Goal: Navigation & Orientation: Find specific page/section

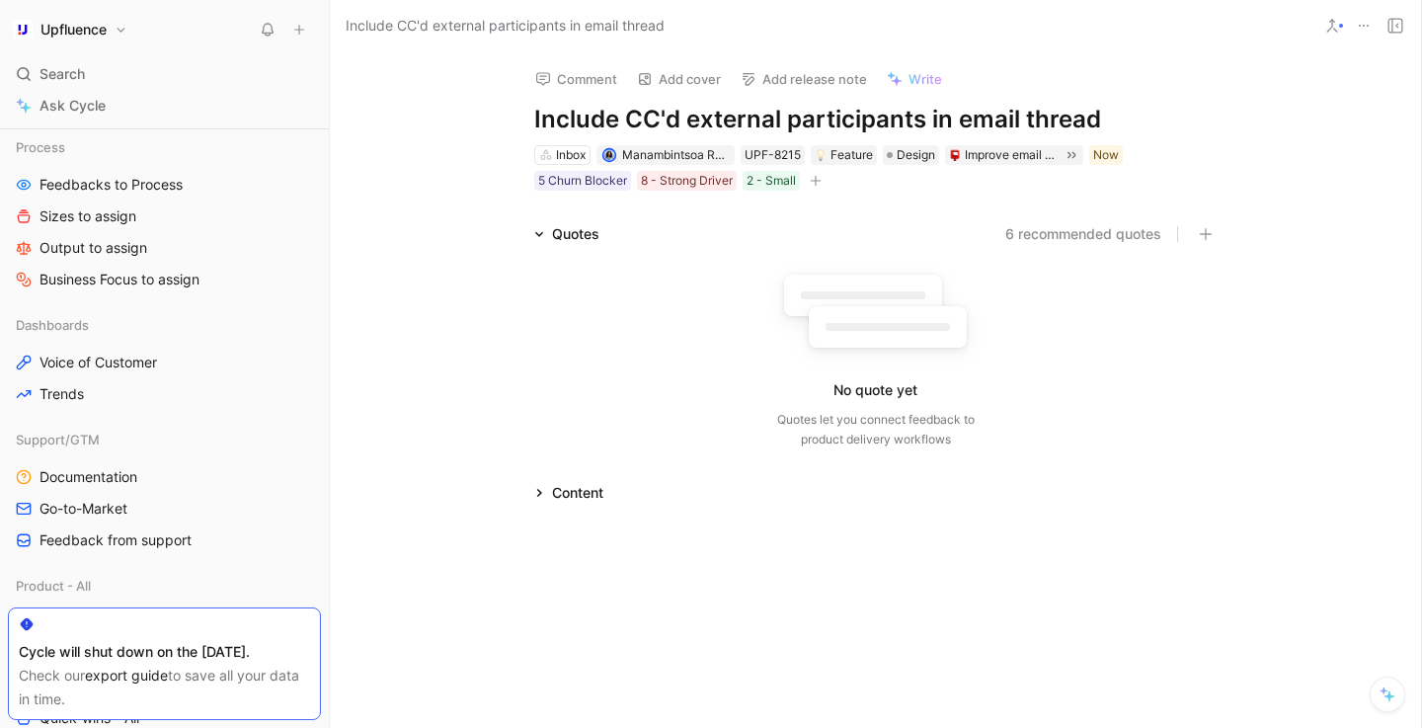
scroll to position [340, 0]
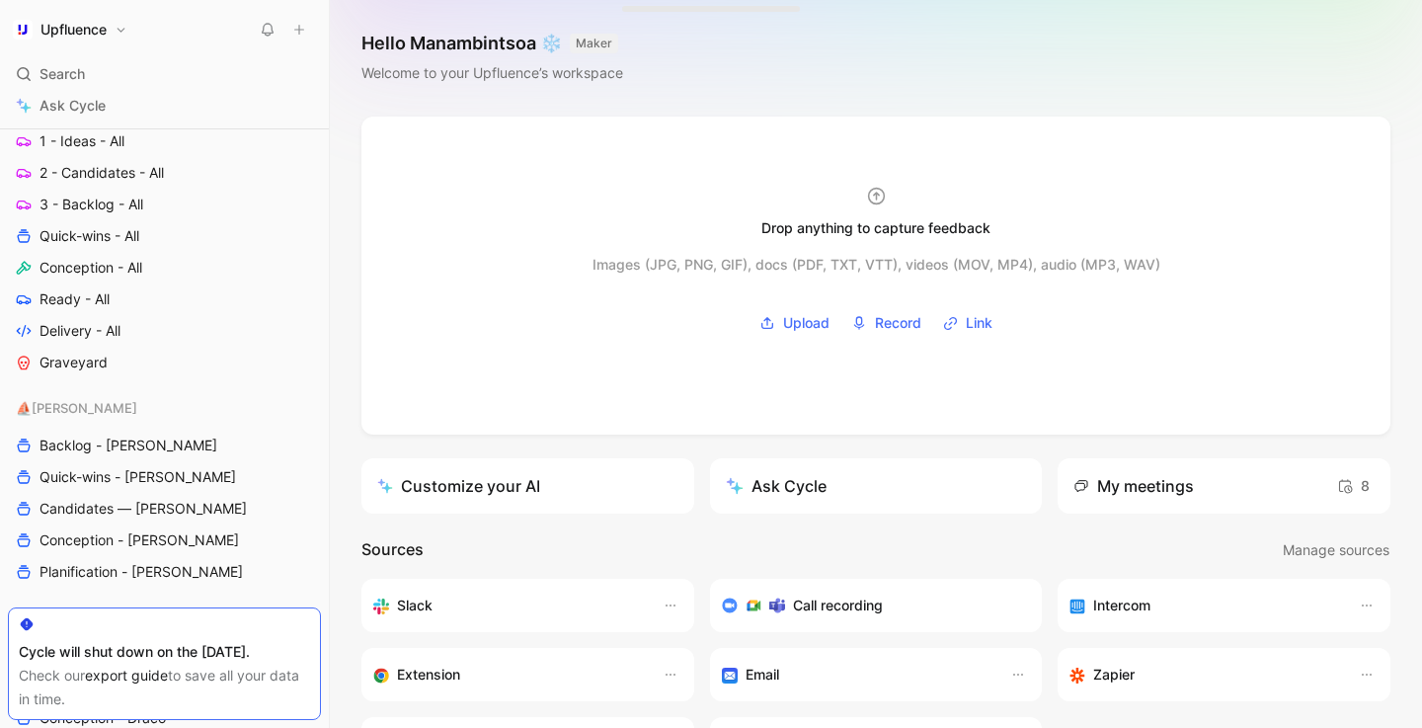
scroll to position [808, 0]
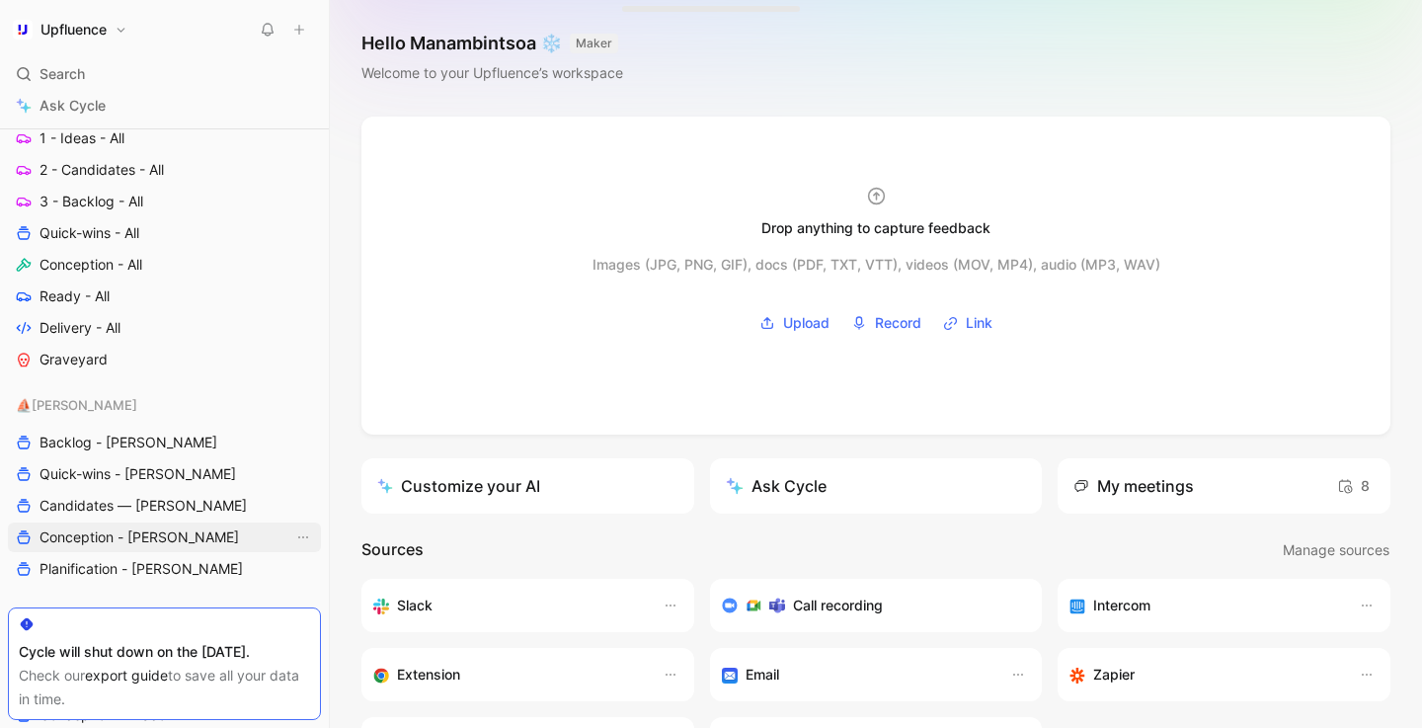
click at [142, 541] on span "Conception - [PERSON_NAME]" at bounding box center [138, 537] width 199 height 20
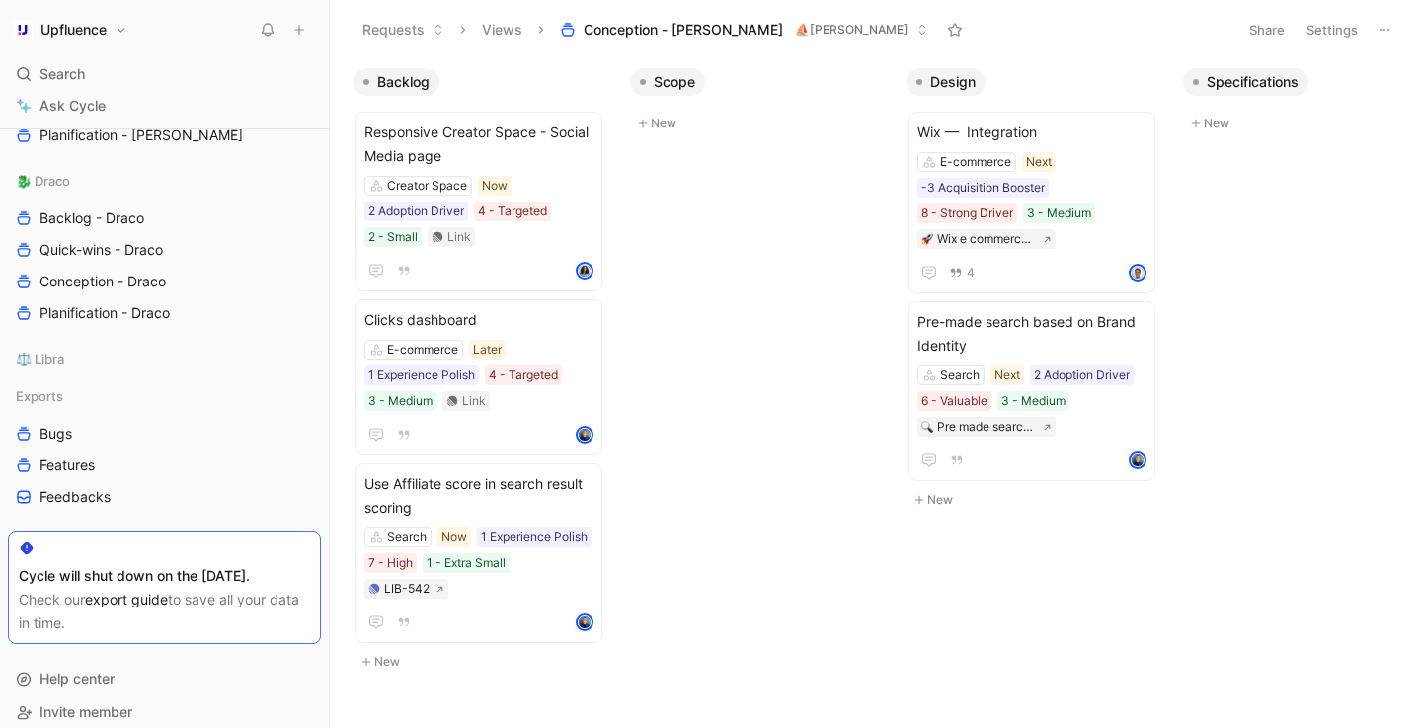
scroll to position [1249, 0]
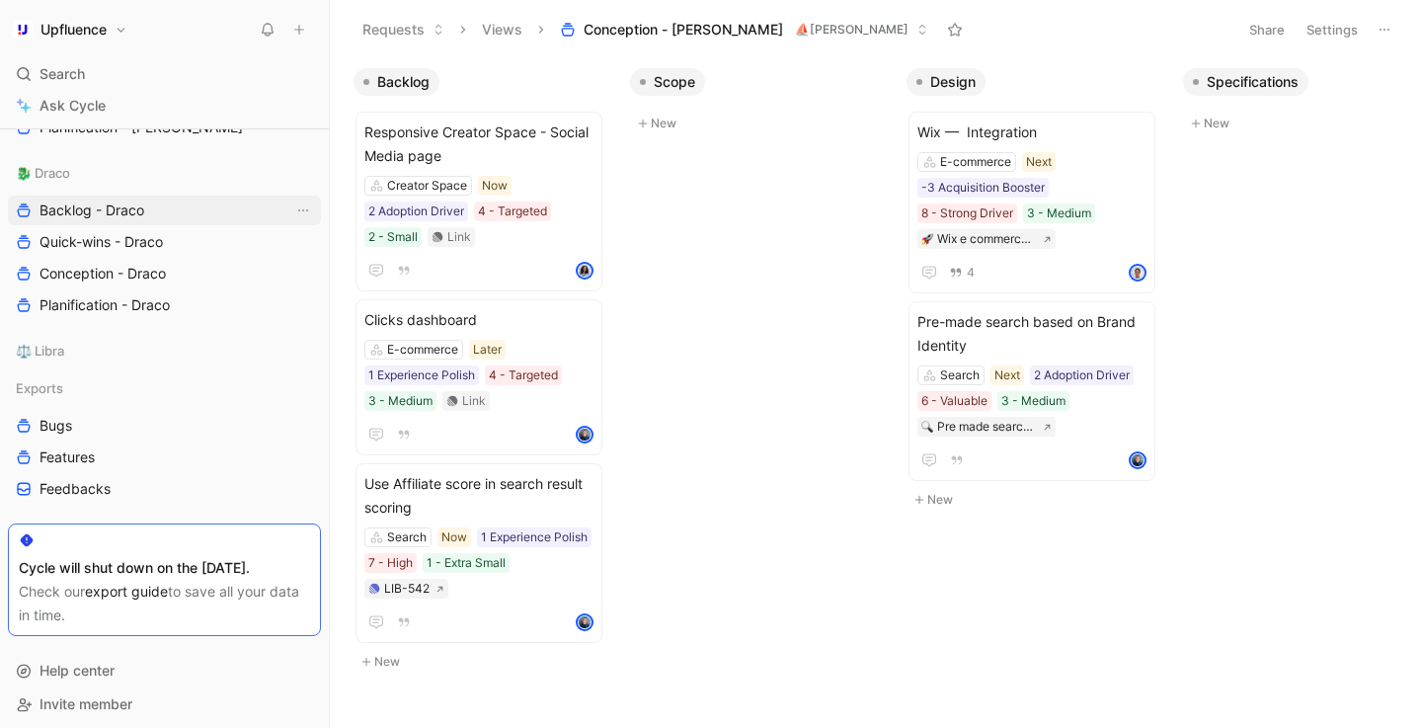
click at [123, 215] on span "Backlog - Draco" at bounding box center [91, 210] width 105 height 20
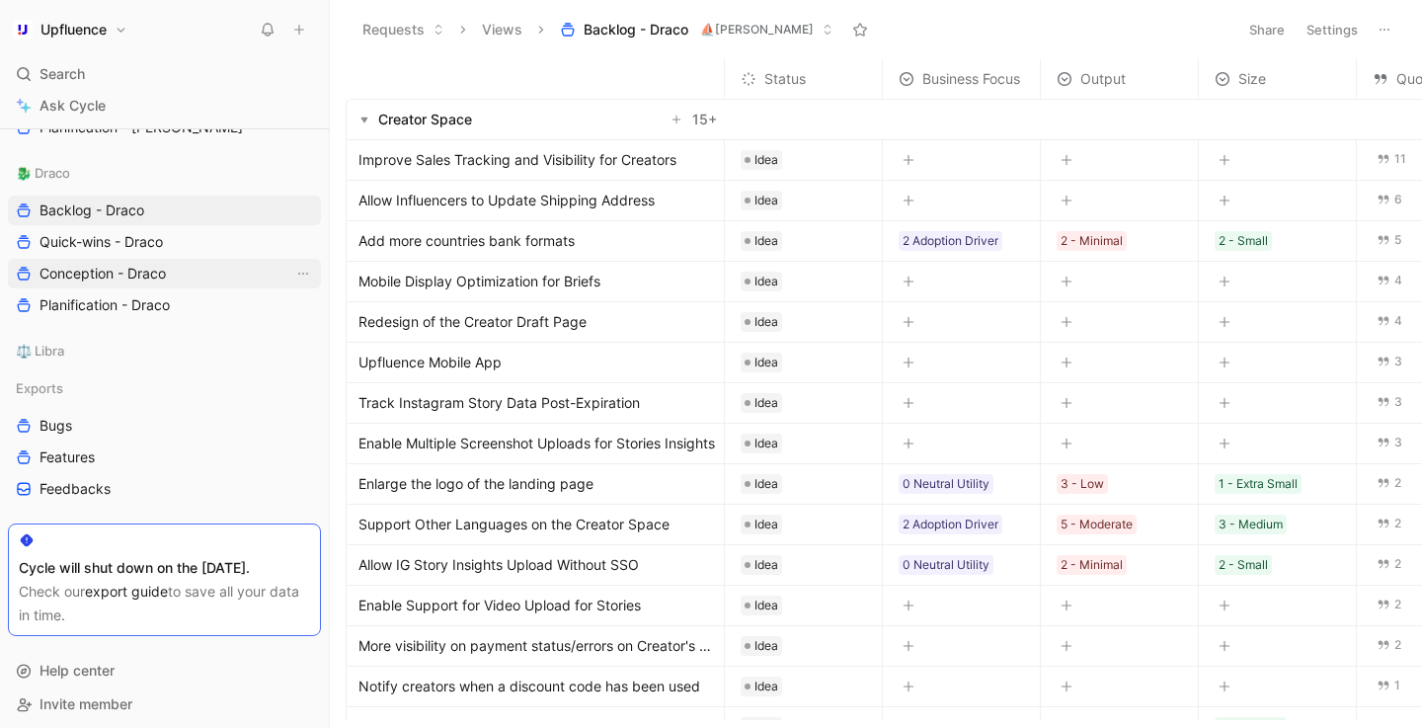
click at [138, 276] on span "Conception - Draco" at bounding box center [102, 274] width 126 height 20
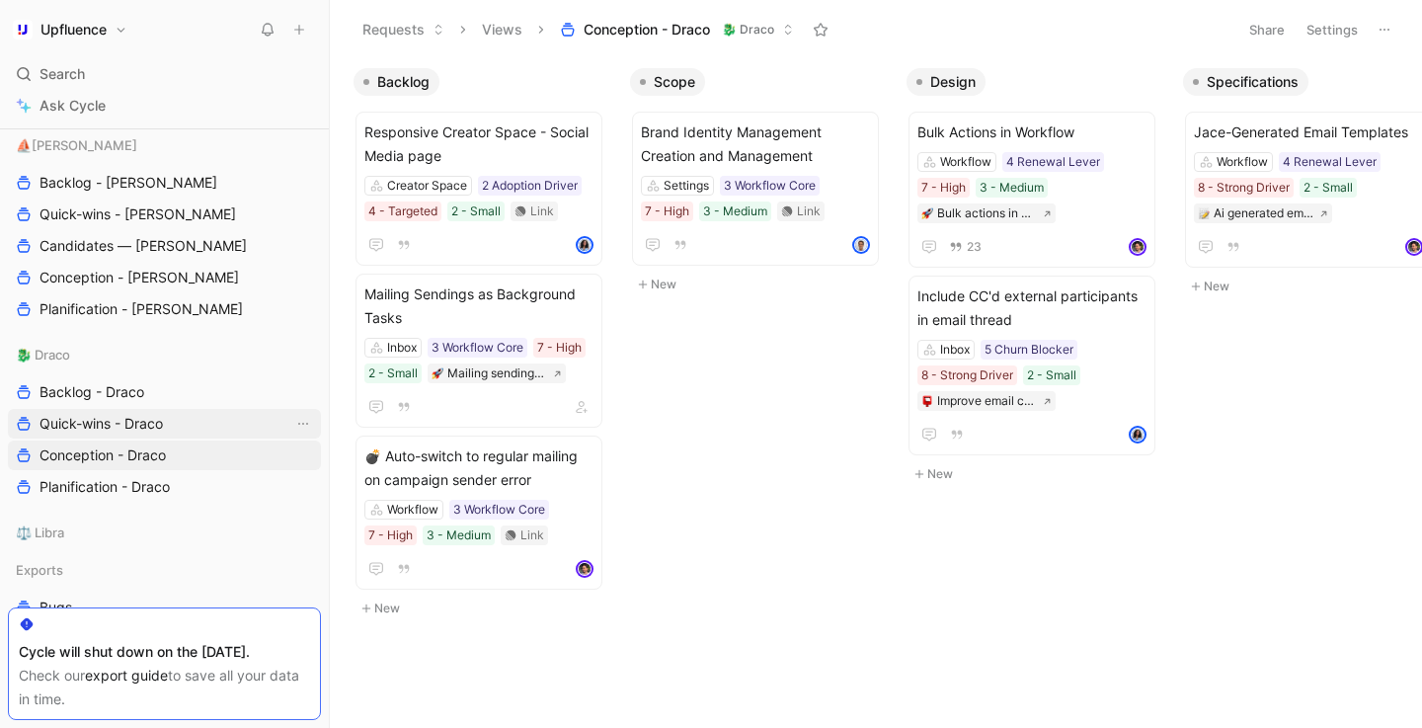
scroll to position [1066, 0]
click at [225, 268] on link "Conception - [PERSON_NAME]" at bounding box center [164, 279] width 313 height 30
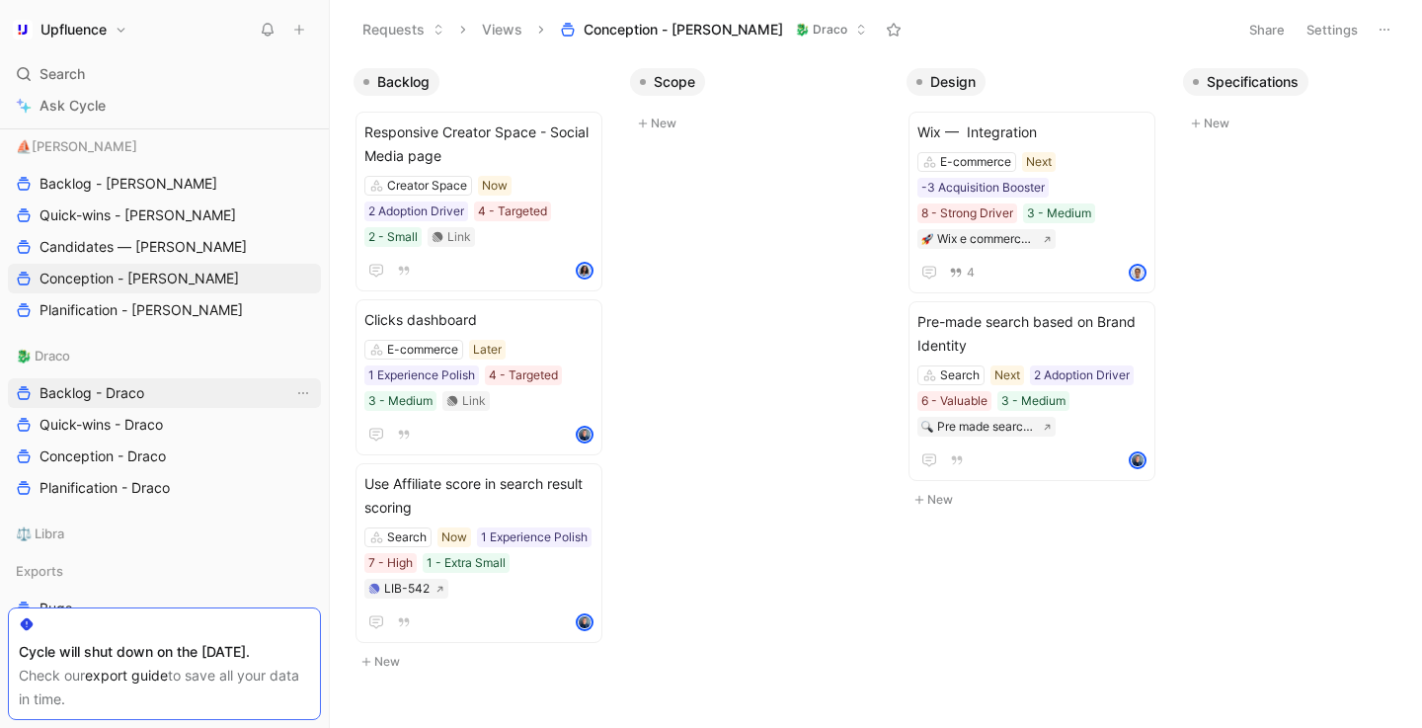
click at [227, 401] on link "Backlog - Draco" at bounding box center [164, 393] width 313 height 30
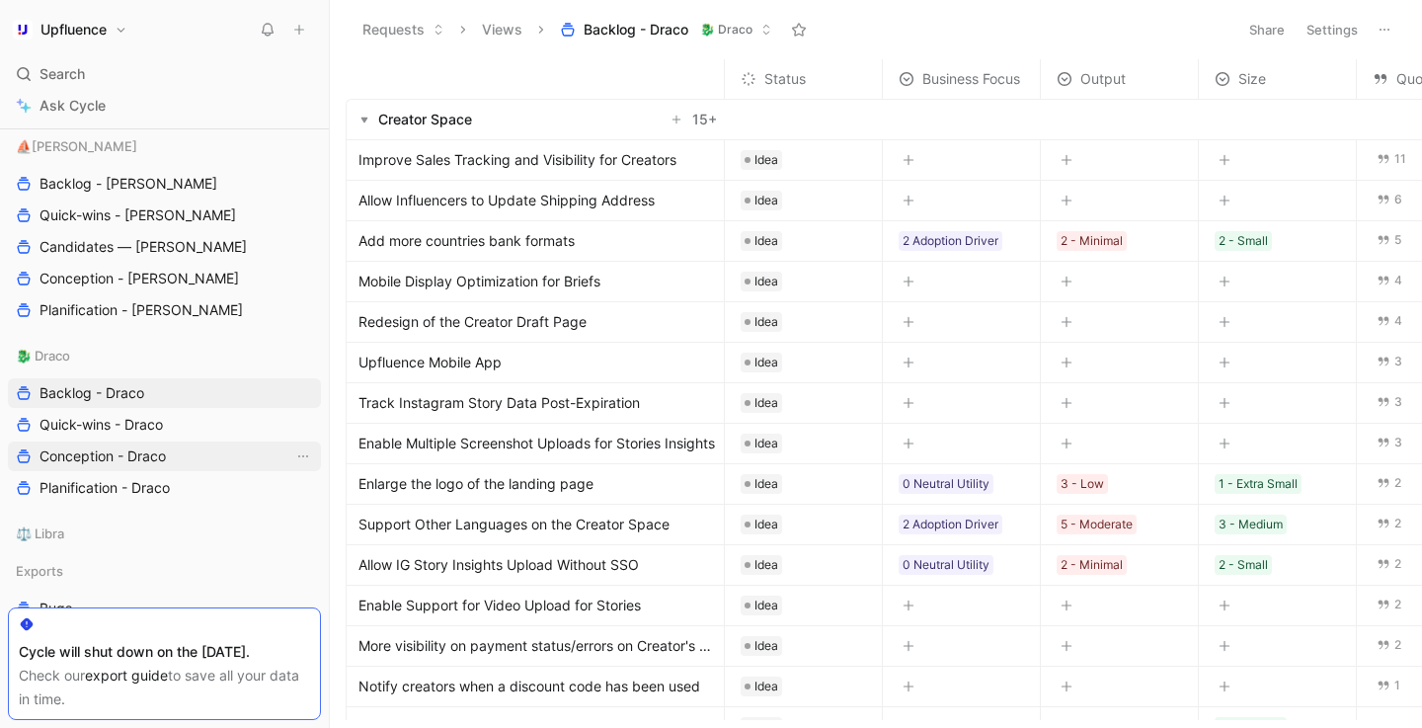
click at [202, 452] on link "Conception - Draco" at bounding box center [164, 456] width 313 height 30
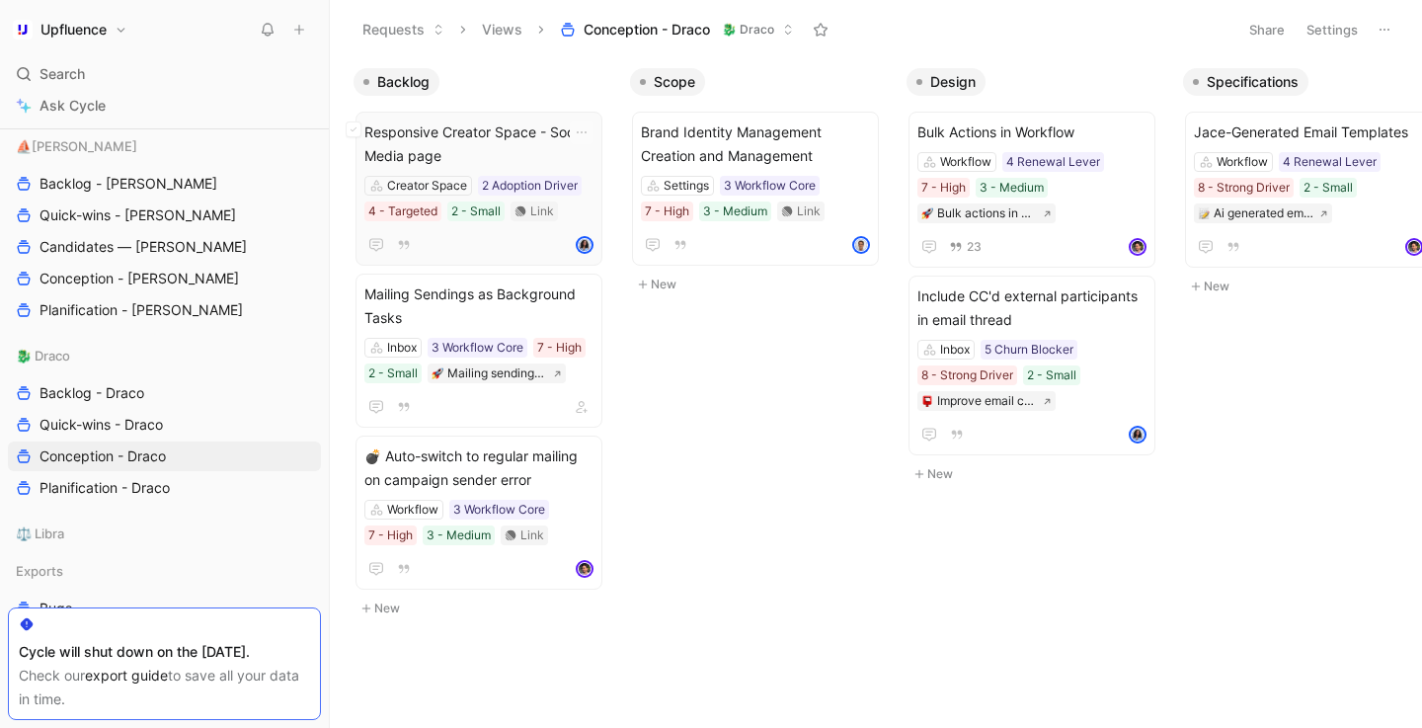
click at [517, 196] on div "Creator Space 2 Adoption Driver 4 - Targeted 2 - Small Link" at bounding box center [478, 198] width 229 height 45
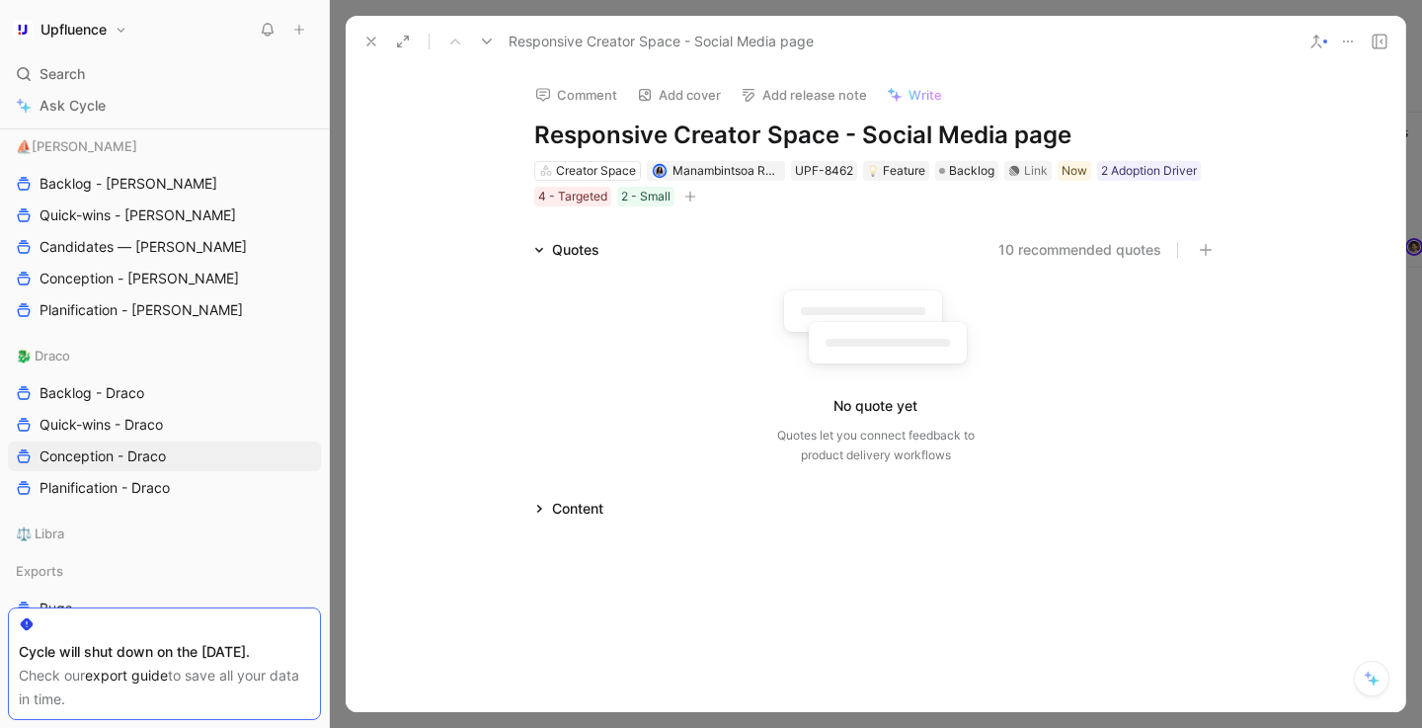
click at [579, 509] on div "Content" at bounding box center [577, 509] width 51 height 24
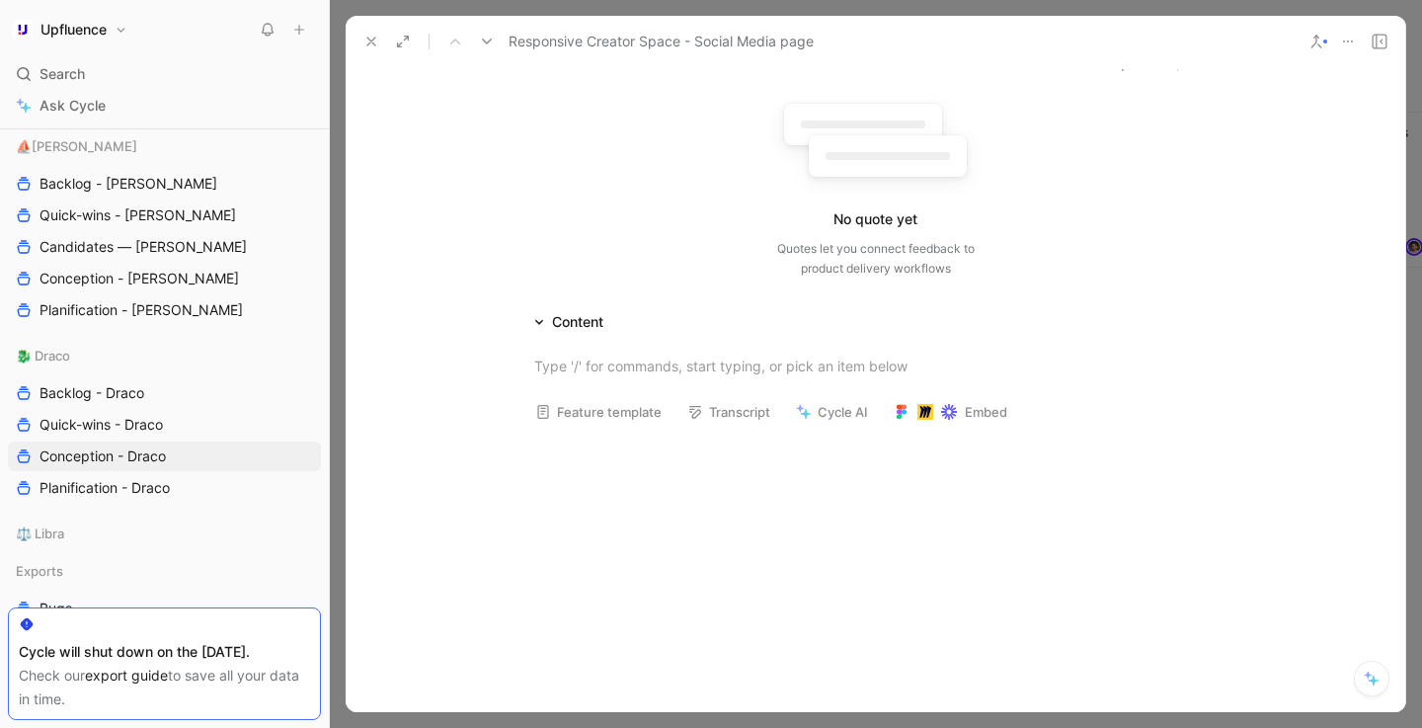
scroll to position [196, 0]
click at [579, 317] on div "Content" at bounding box center [577, 312] width 51 height 24
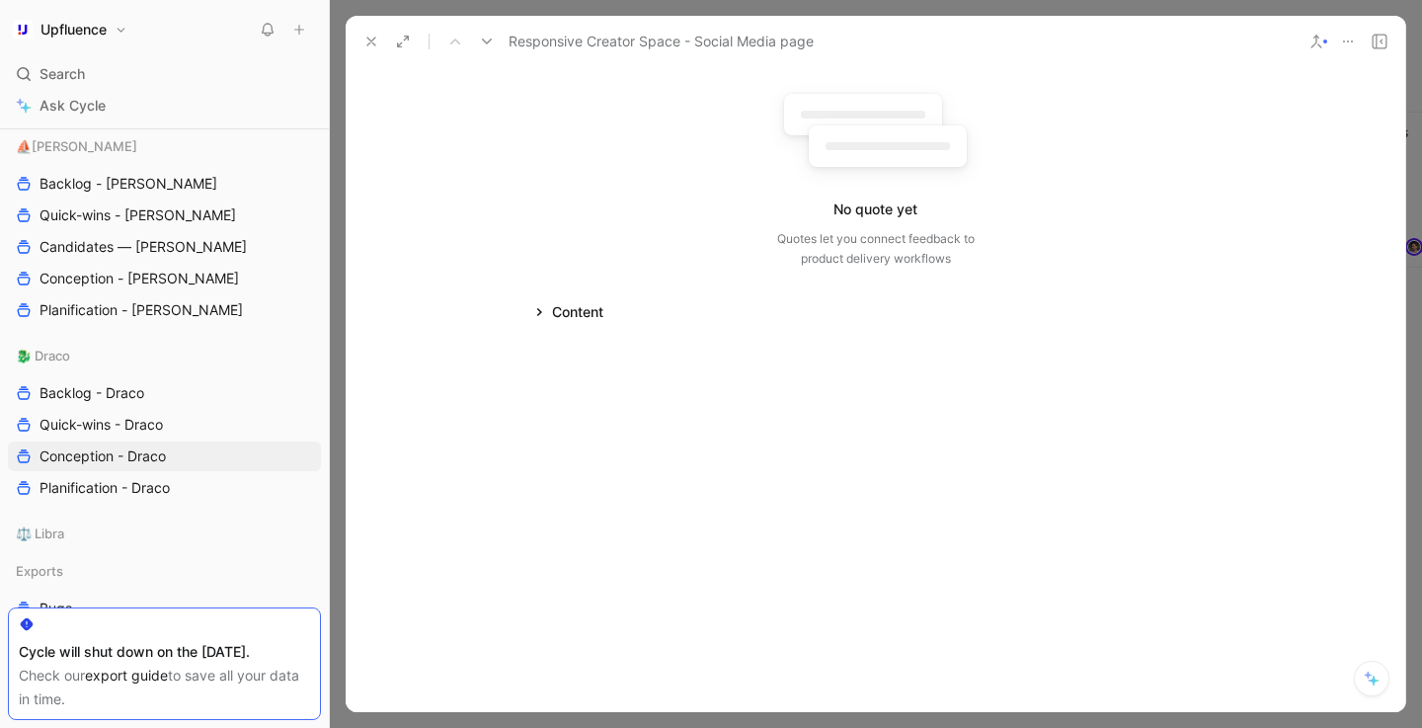
scroll to position [0, 0]
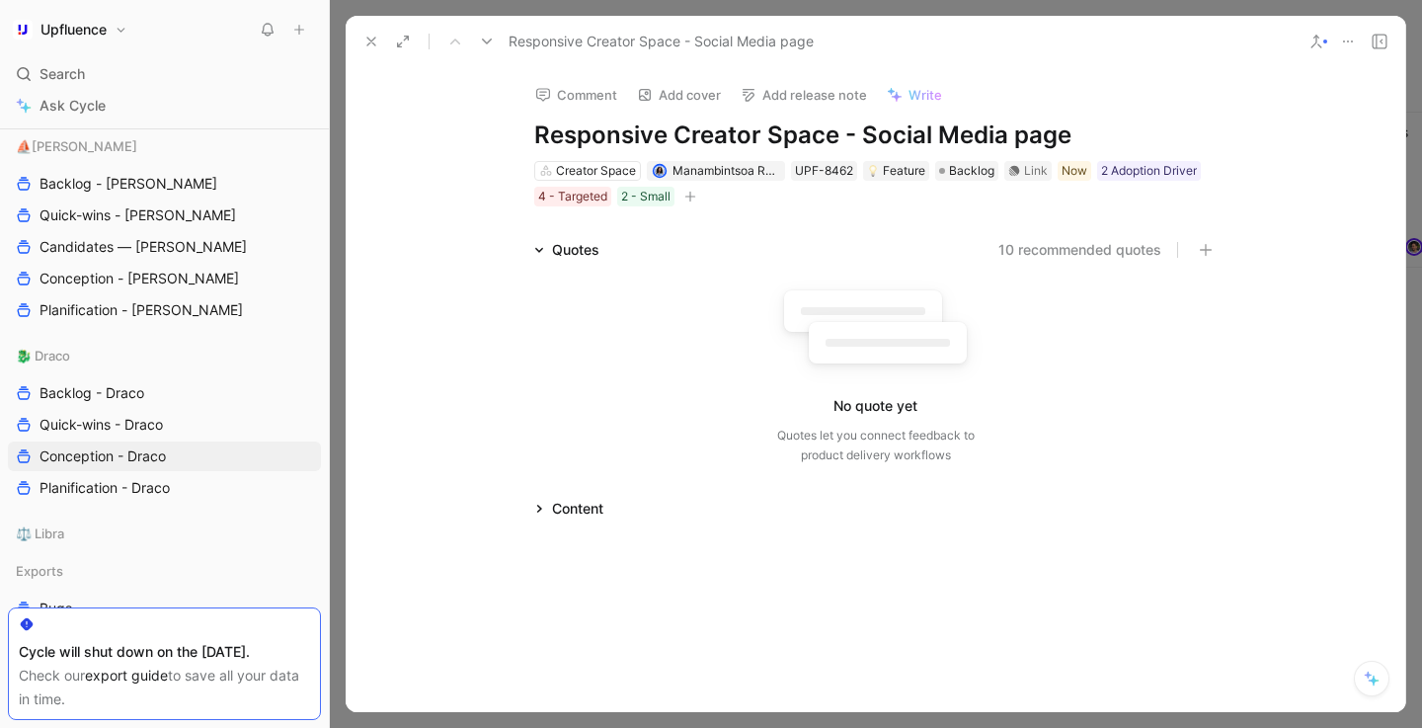
click at [567, 250] on div "Quotes" at bounding box center [575, 250] width 47 height 24
